Goal: Find specific page/section: Find specific page/section

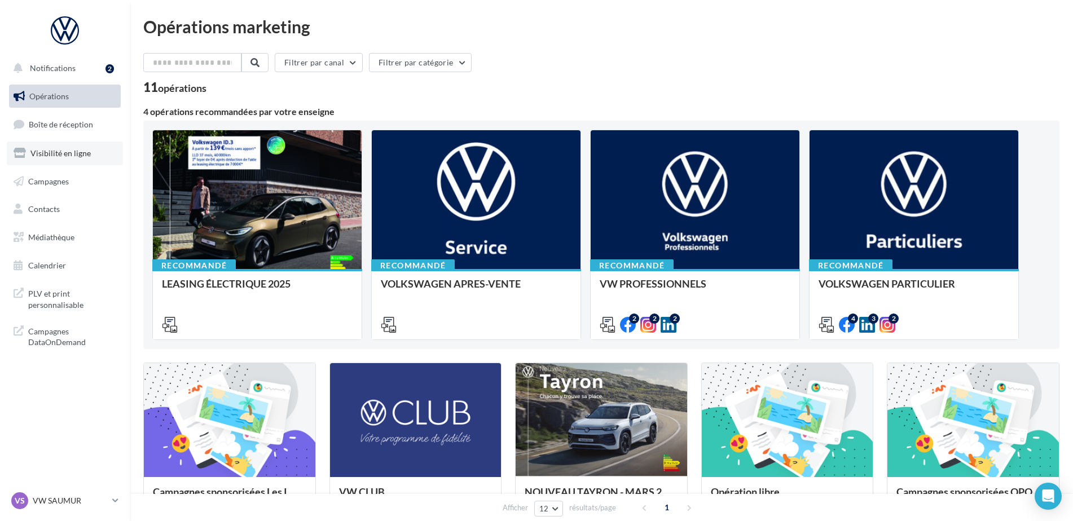
click at [25, 146] on icon at bounding box center [20, 153] width 12 height 15
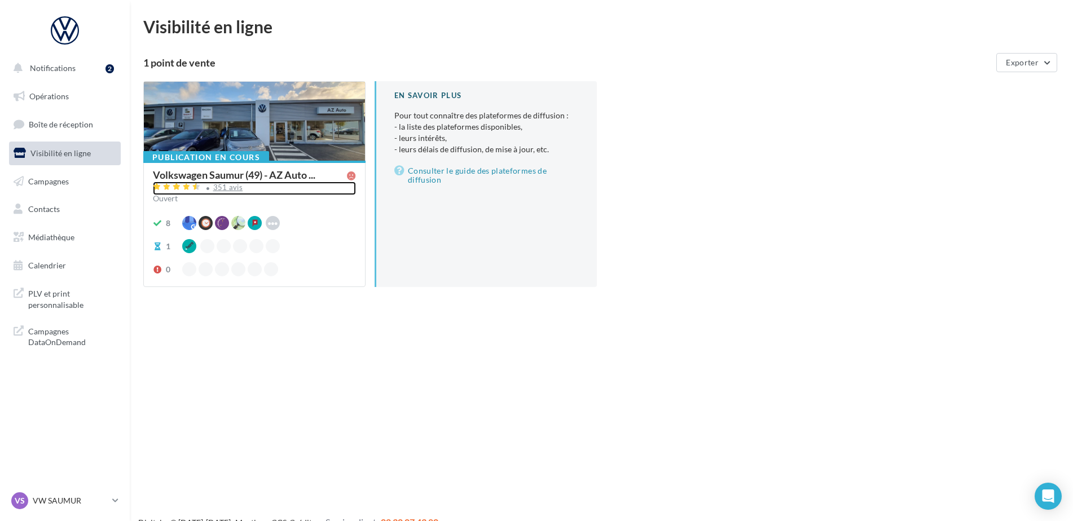
click at [228, 184] on div "351 avis" at bounding box center [228, 187] width 30 height 7
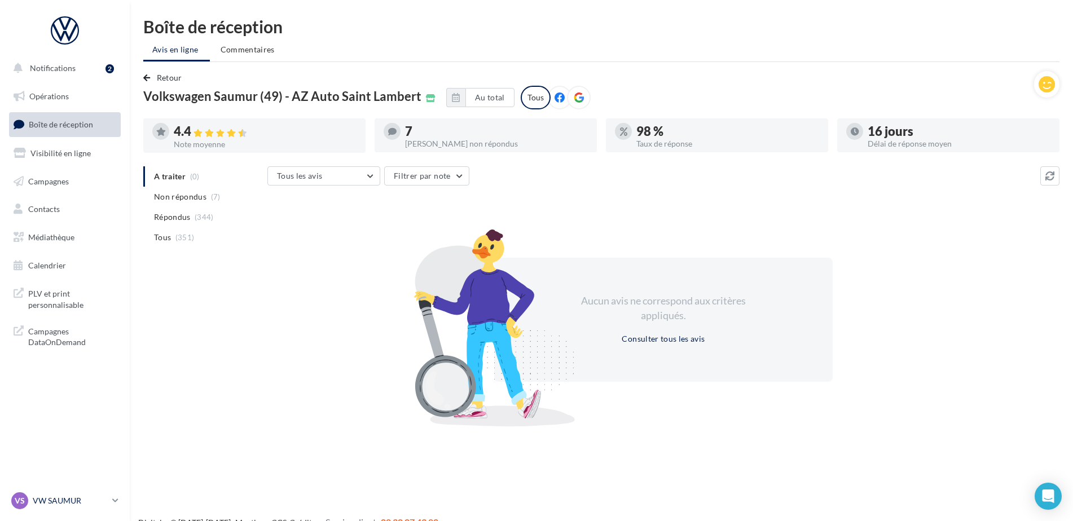
click at [69, 492] on link "VS VW SAUMUR vw-sau-tar" at bounding box center [65, 500] width 112 height 21
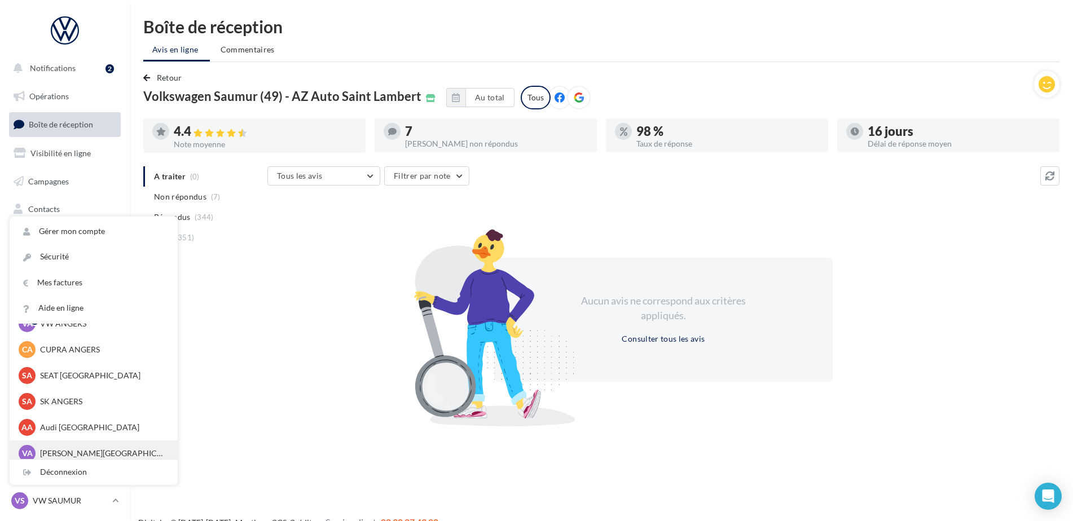
scroll to position [104, 0]
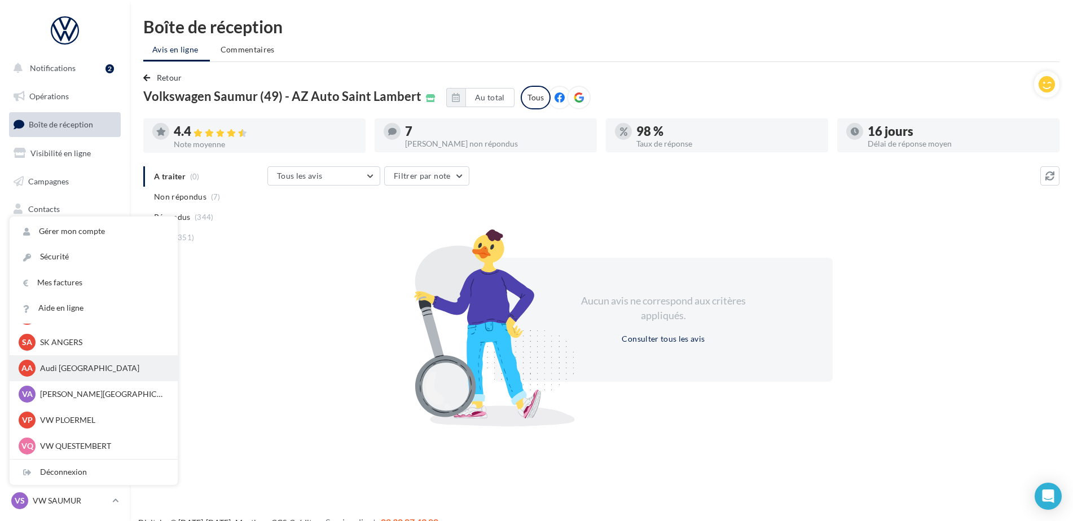
click at [62, 371] on p "Audi [GEOGRAPHIC_DATA]" at bounding box center [102, 368] width 124 height 11
